Goal: Transaction & Acquisition: Purchase product/service

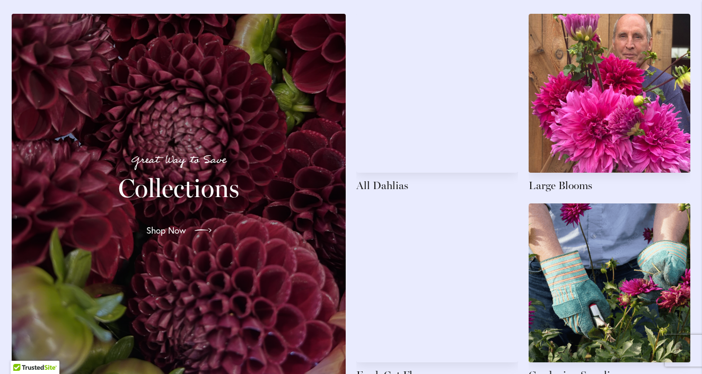
scroll to position [1575, 0]
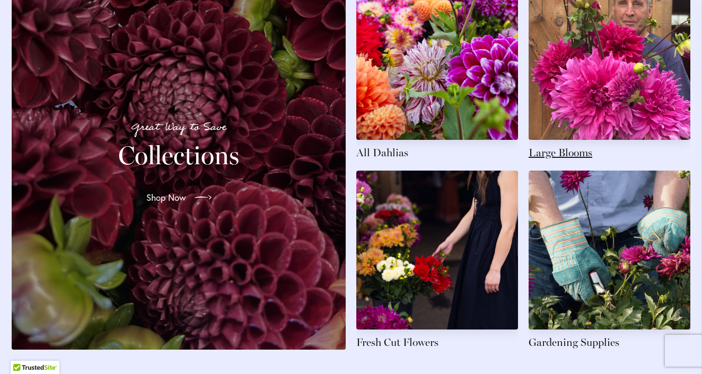
click at [561, 131] on link at bounding box center [609, 70] width 162 height 179
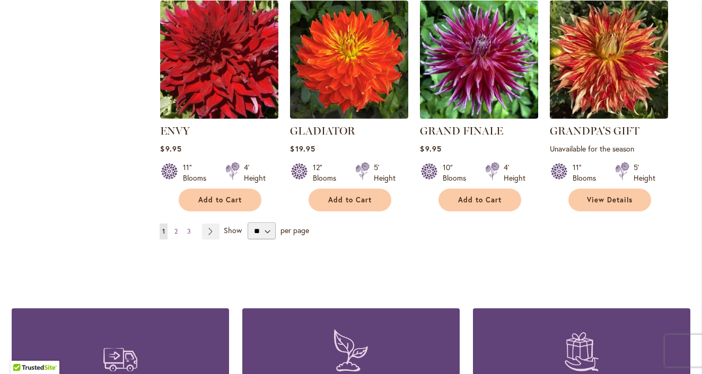
scroll to position [921, 0]
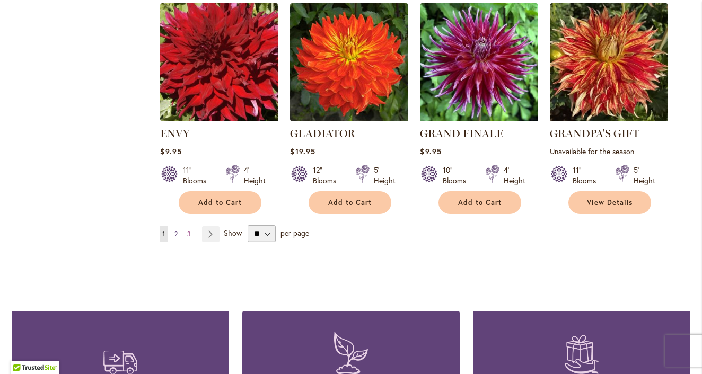
click at [178, 233] on span "2" at bounding box center [175, 234] width 3 height 8
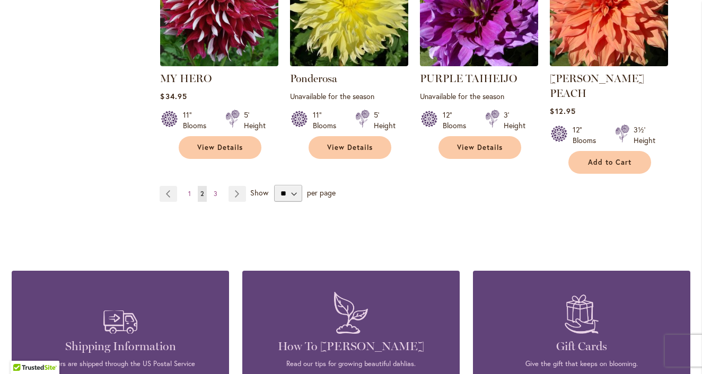
scroll to position [967, 0]
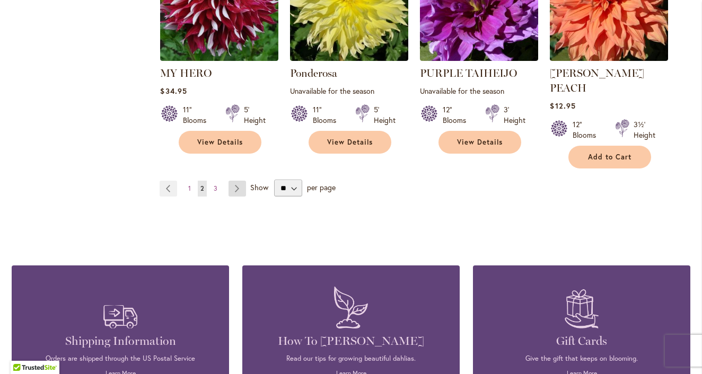
click at [234, 181] on link "Page Next" at bounding box center [236, 189] width 17 height 16
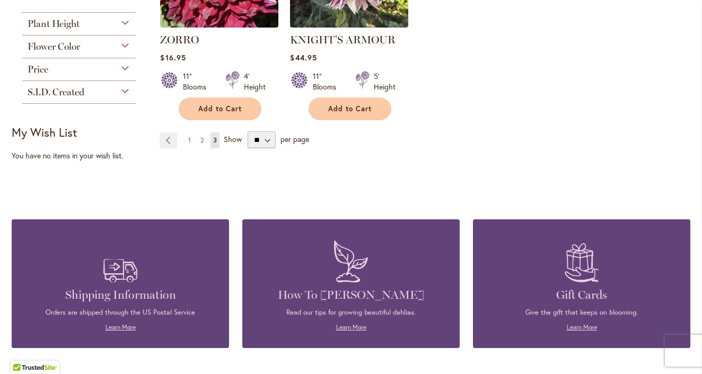
scroll to position [556, 0]
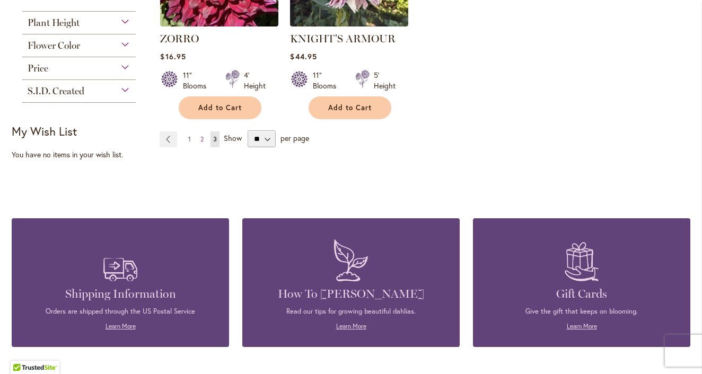
click at [190, 135] on span "1" at bounding box center [189, 139] width 3 height 8
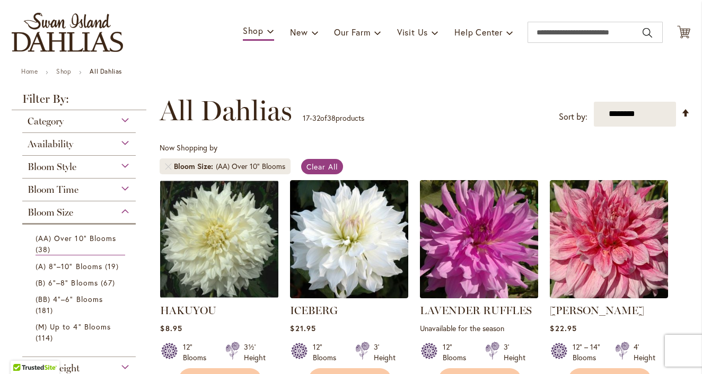
scroll to position [49, 0]
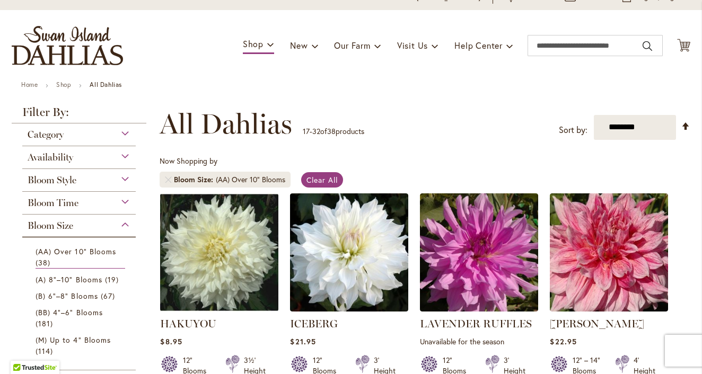
click at [125, 180] on div "Bloom Style" at bounding box center [78, 177] width 113 height 17
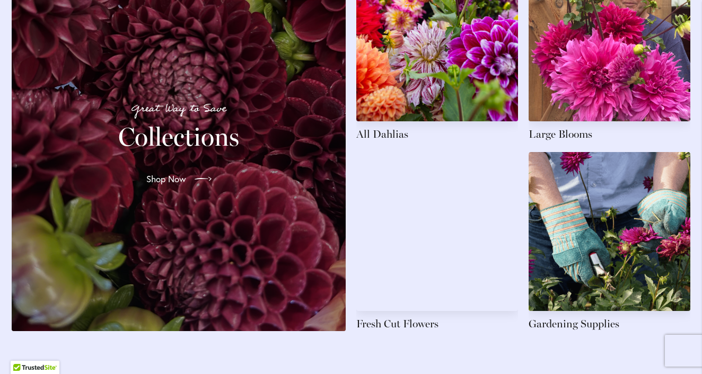
scroll to position [1602, 0]
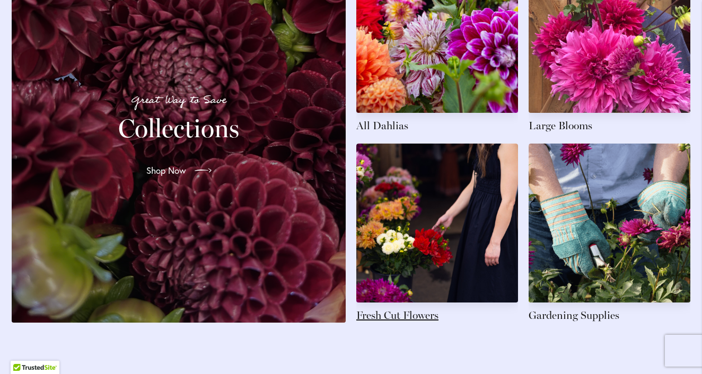
click at [397, 293] on link at bounding box center [437, 233] width 162 height 179
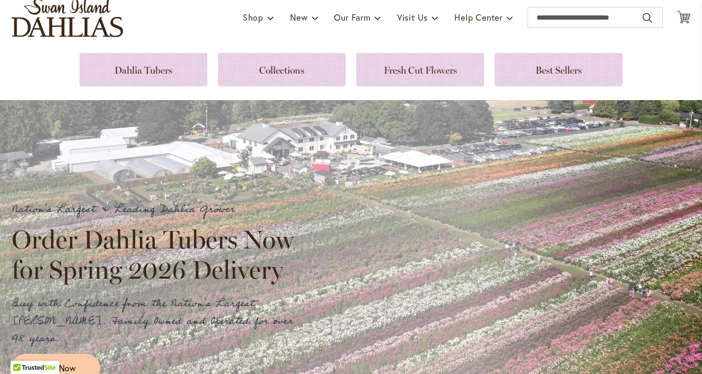
scroll to position [76, 0]
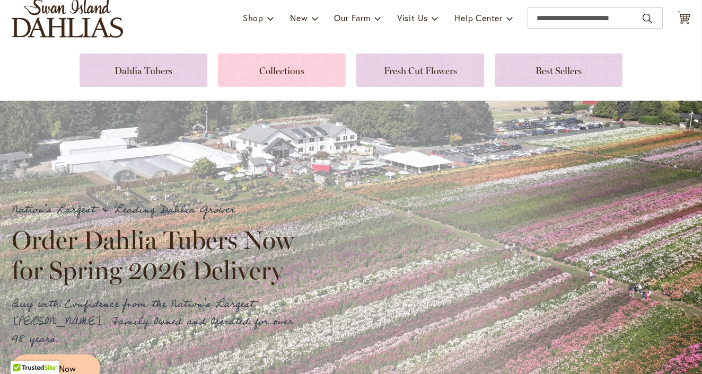
click at [274, 70] on link at bounding box center [282, 70] width 128 height 33
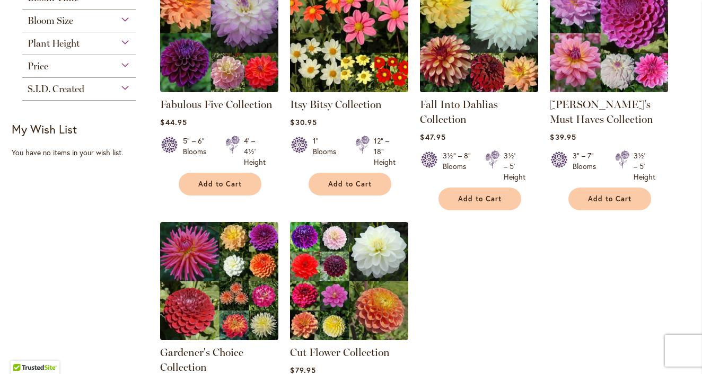
scroll to position [232, 0]
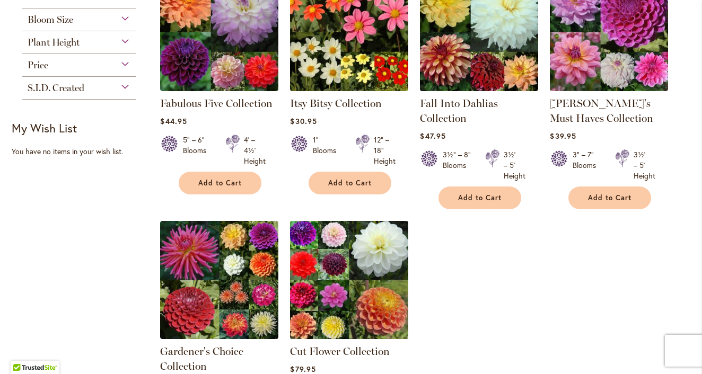
click at [369, 271] on img at bounding box center [349, 280] width 124 height 124
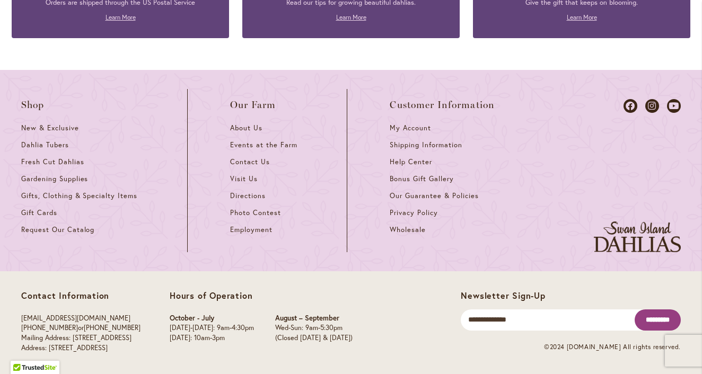
scroll to position [2196, 0]
